Goal: Information Seeking & Learning: Learn about a topic

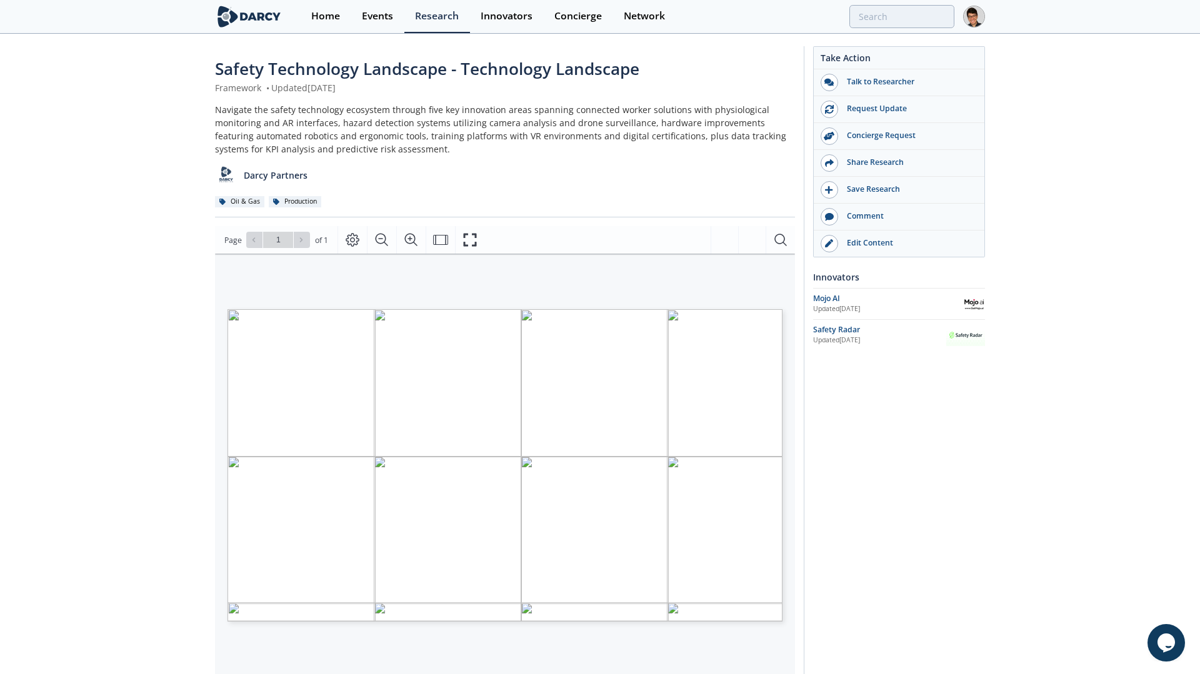
click at [560, 386] on span "Page 1" at bounding box center [949, 672] width 1110 height 624
click at [567, 387] on span "Page 1" at bounding box center [949, 672] width 1110 height 624
click at [595, 387] on span "Page 1" at bounding box center [949, 672] width 1110 height 624
click at [637, 387] on span "Page 1" at bounding box center [1151, 672] width 1110 height 624
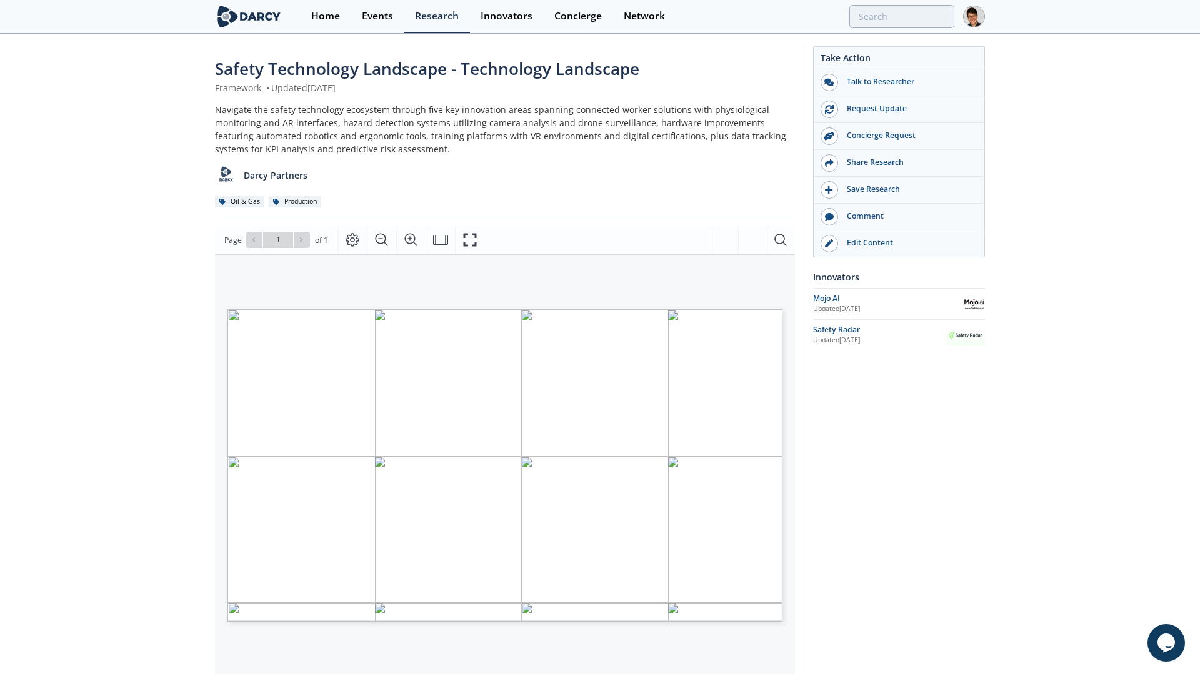
click at [871, 249] on div "Edit Content" at bounding box center [903, 242] width 140 height 11
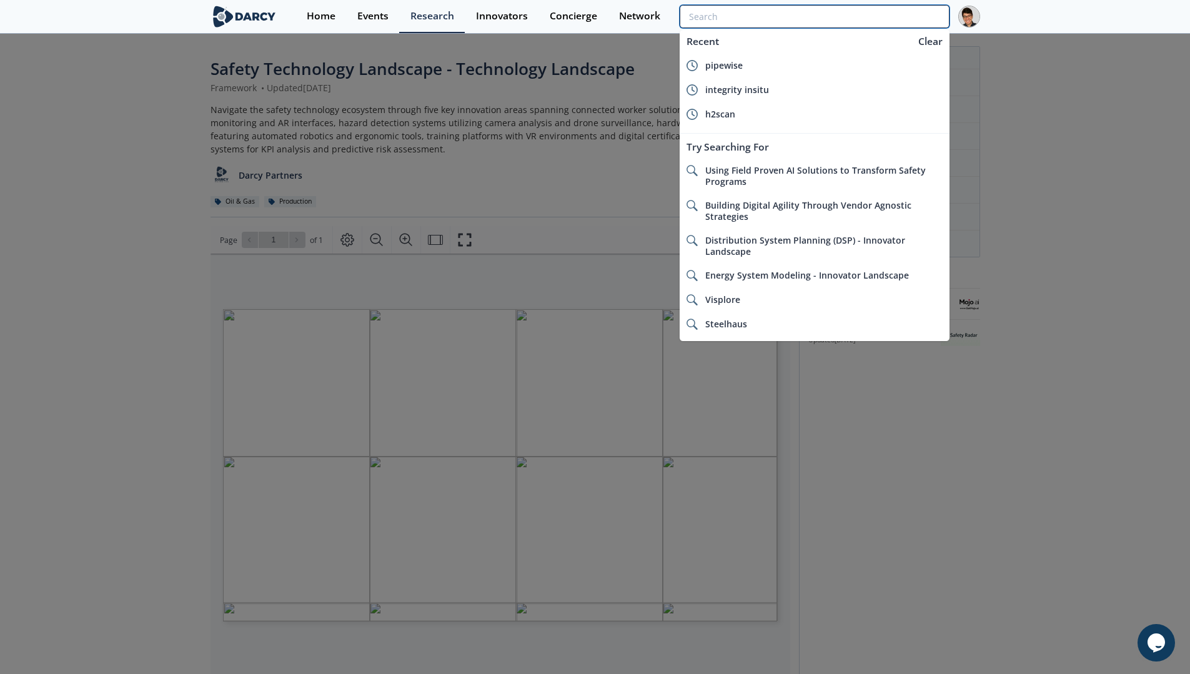
click at [890, 12] on input "search" at bounding box center [814, 16] width 269 height 23
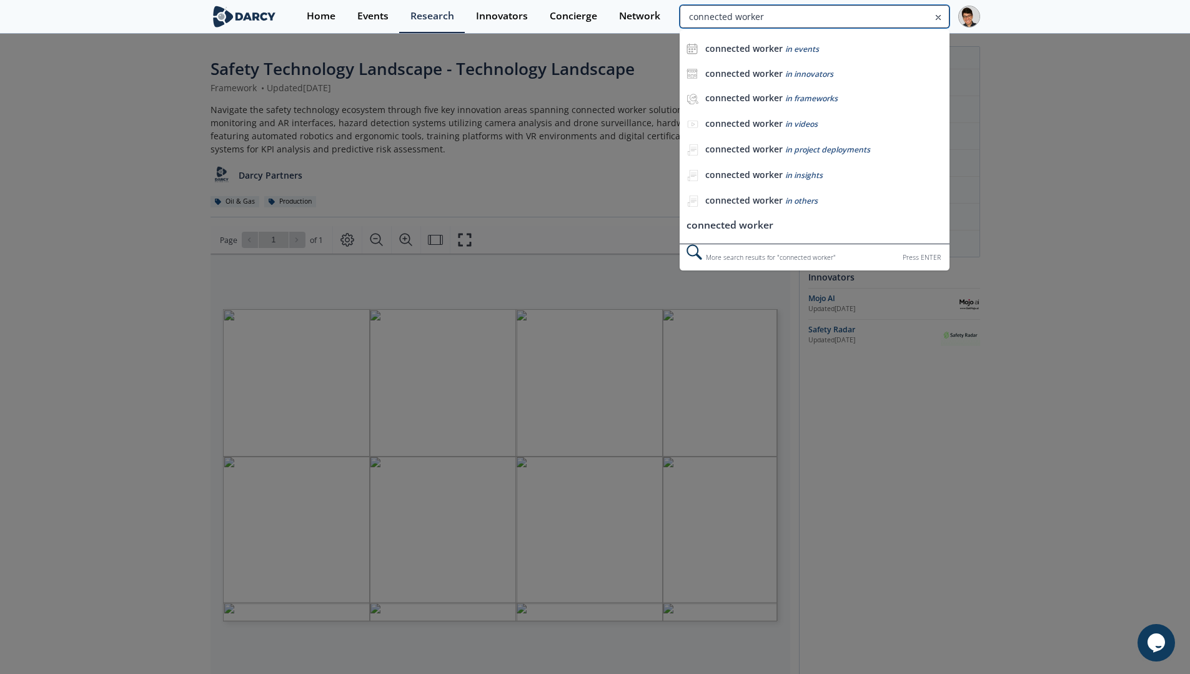
type input "connected worker"
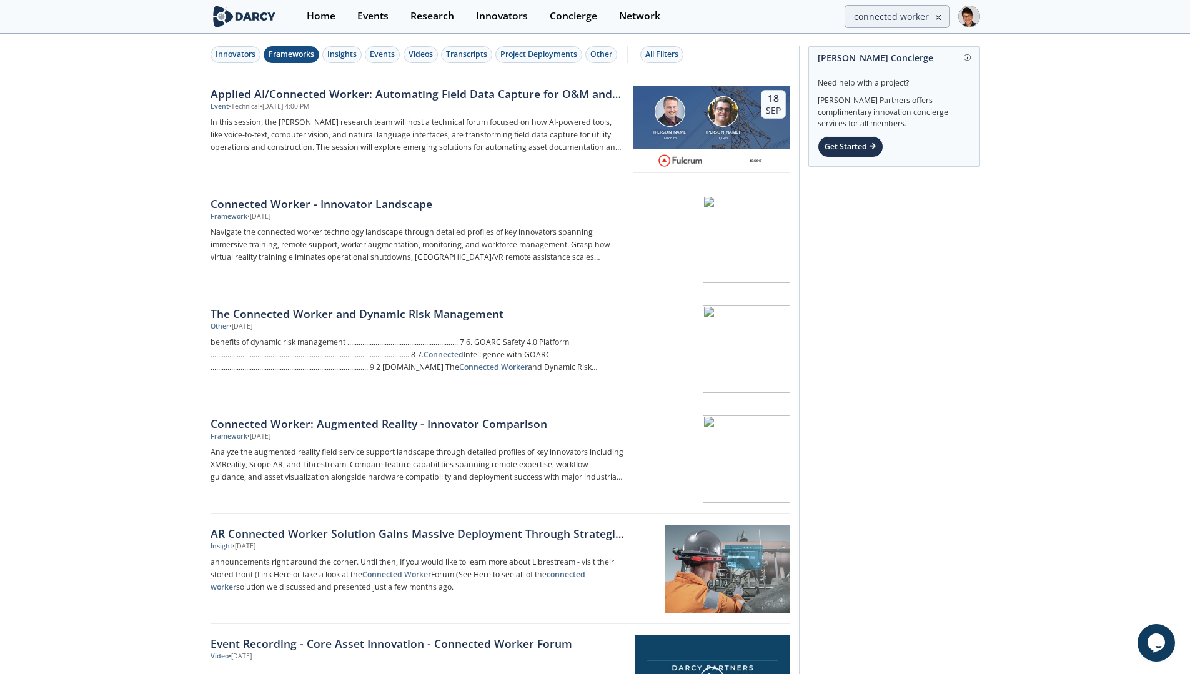
click at [294, 57] on div "Frameworks" at bounding box center [292, 54] width 46 height 11
